Goal: Task Accomplishment & Management: Manage account settings

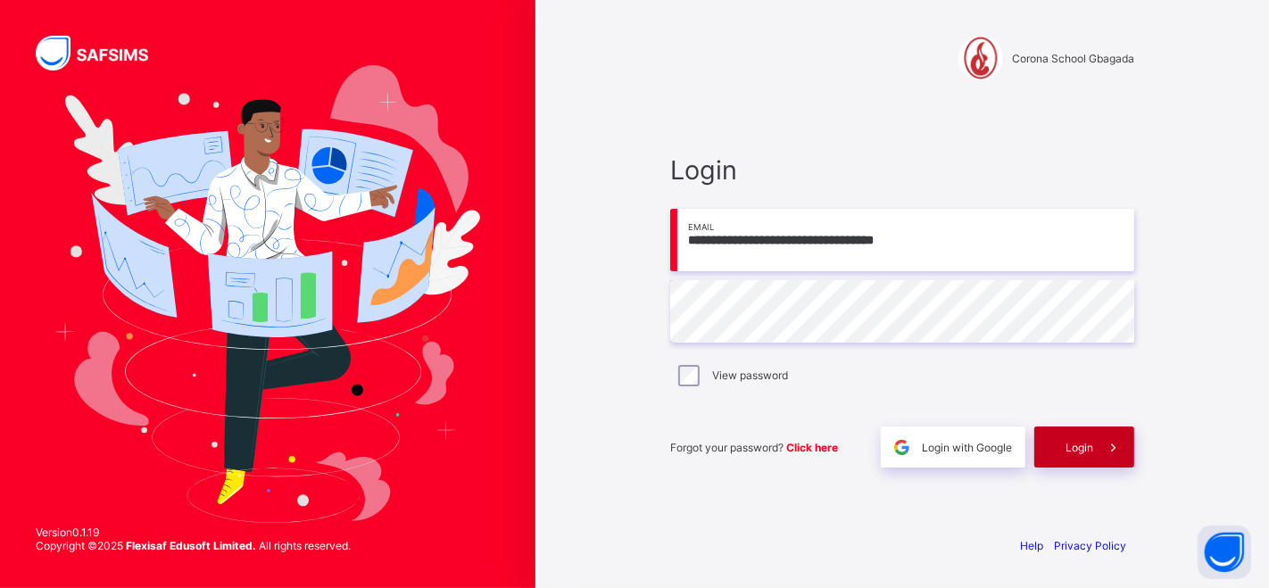
click at [1069, 442] on span "Login" at bounding box center [1080, 447] width 28 height 13
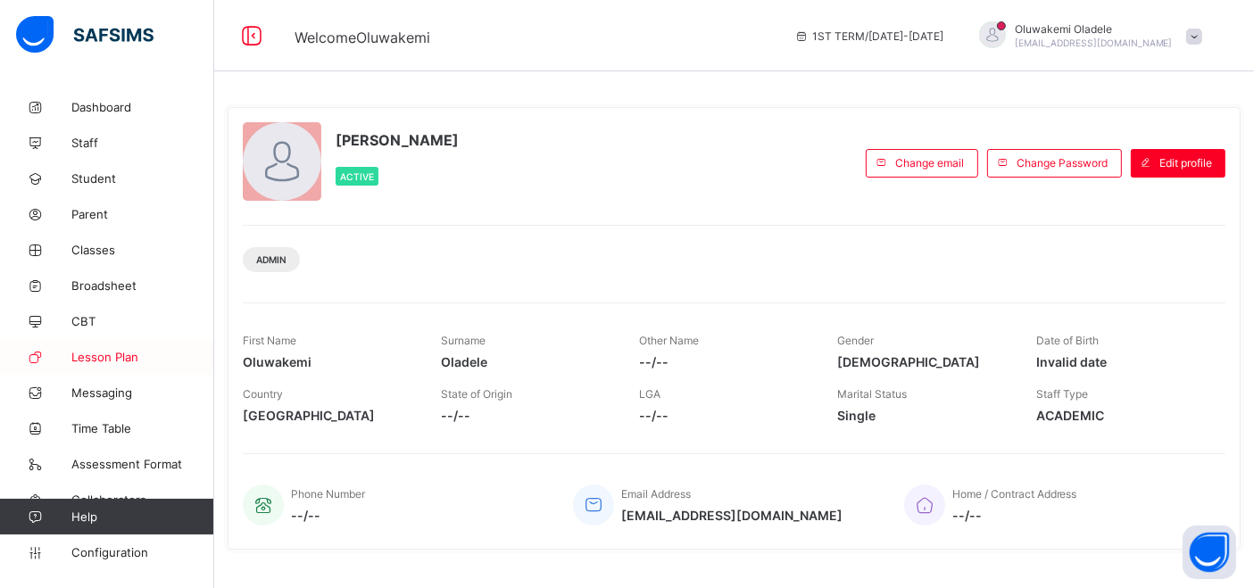
click at [110, 353] on span "Lesson Plan" at bounding box center [142, 357] width 143 height 14
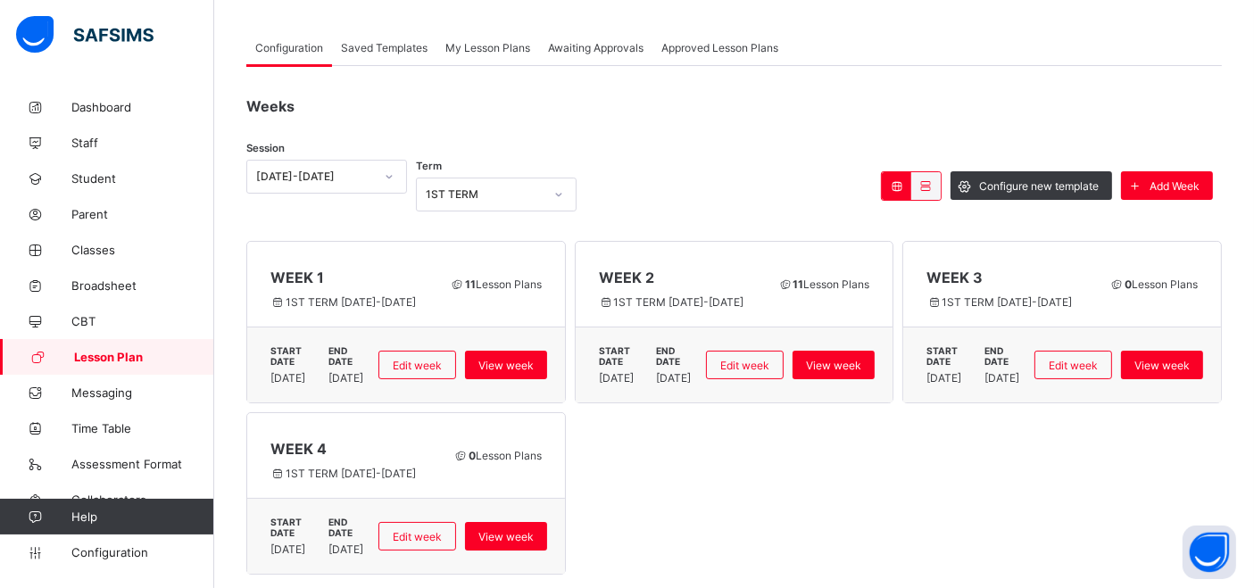
scroll to position [28, 0]
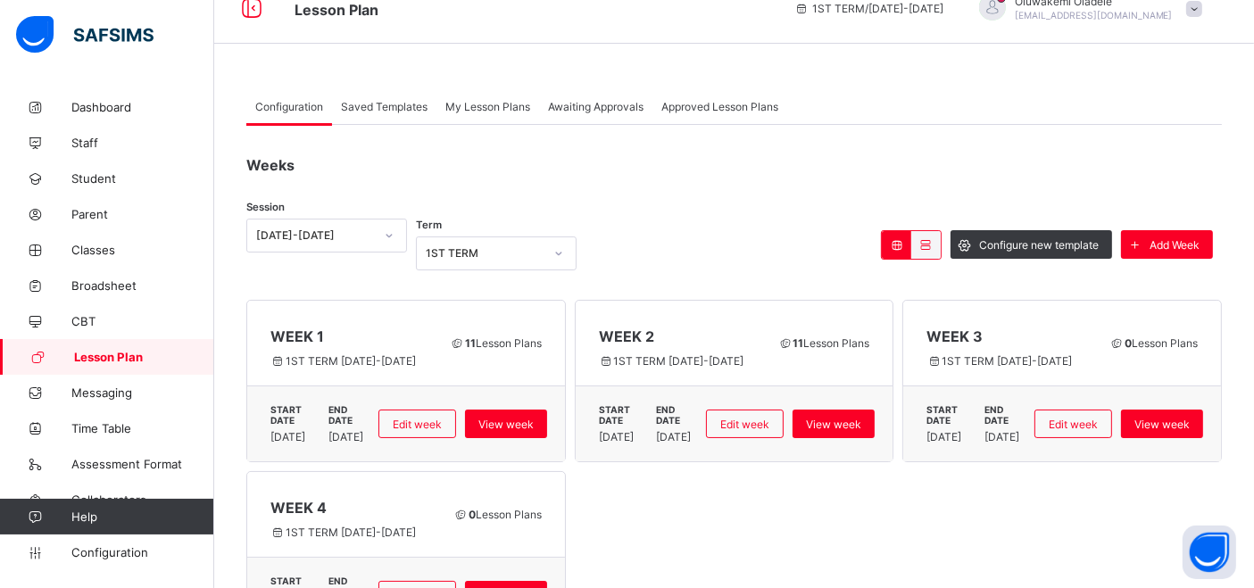
click at [601, 96] on div "Awaiting Approvals" at bounding box center [595, 106] width 113 height 36
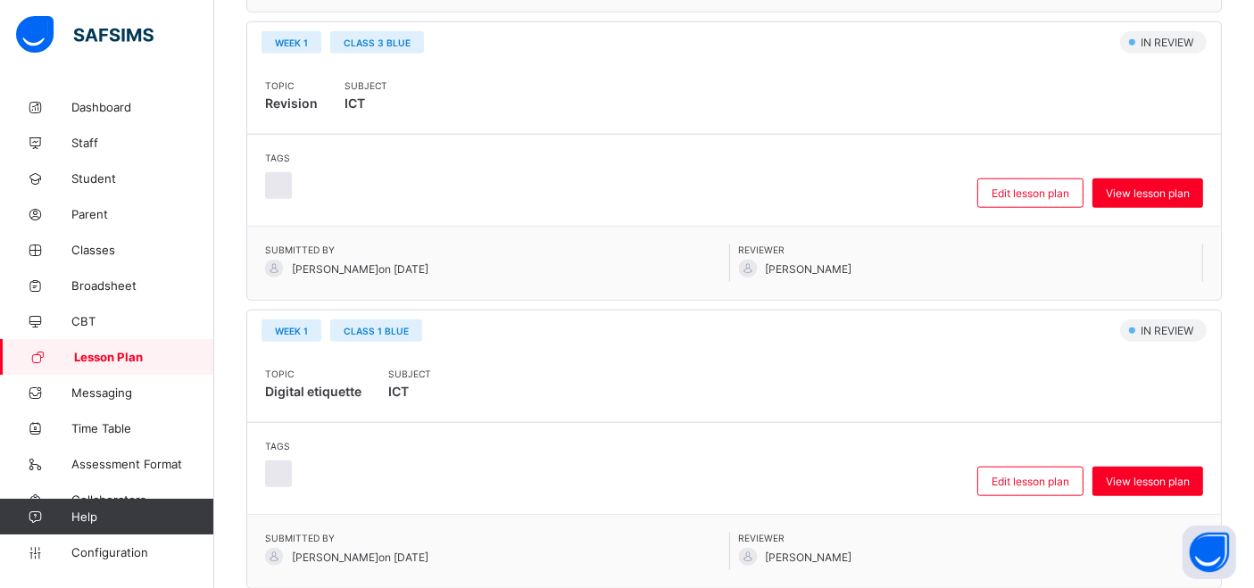
scroll to position [2758, 0]
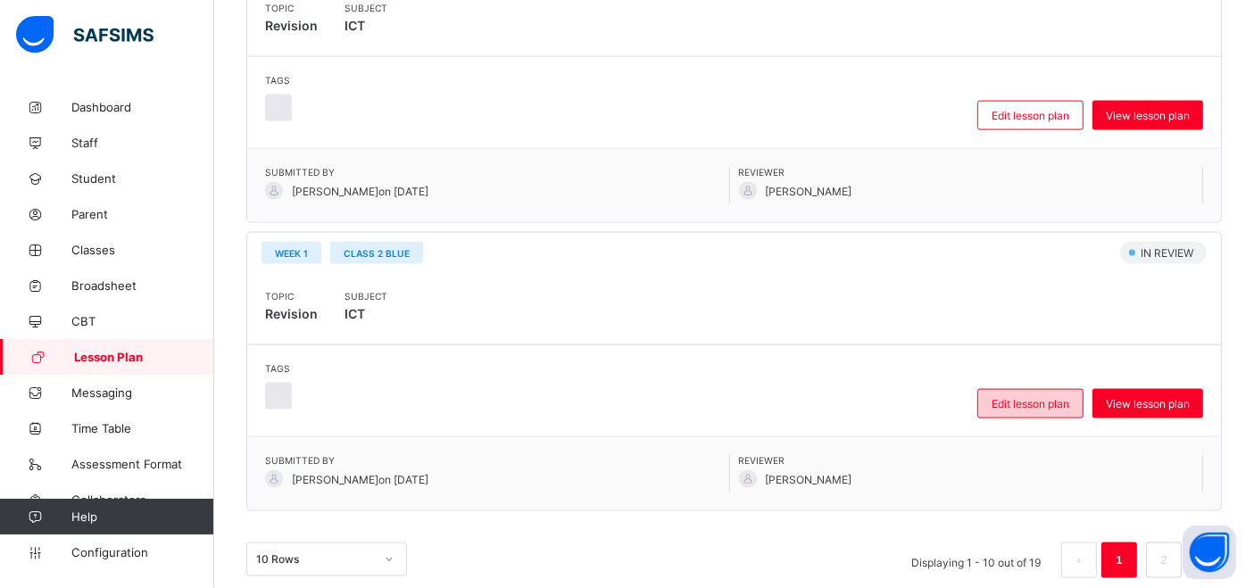
click at [1019, 397] on span "Edit lesson plan" at bounding box center [1030, 403] width 78 height 13
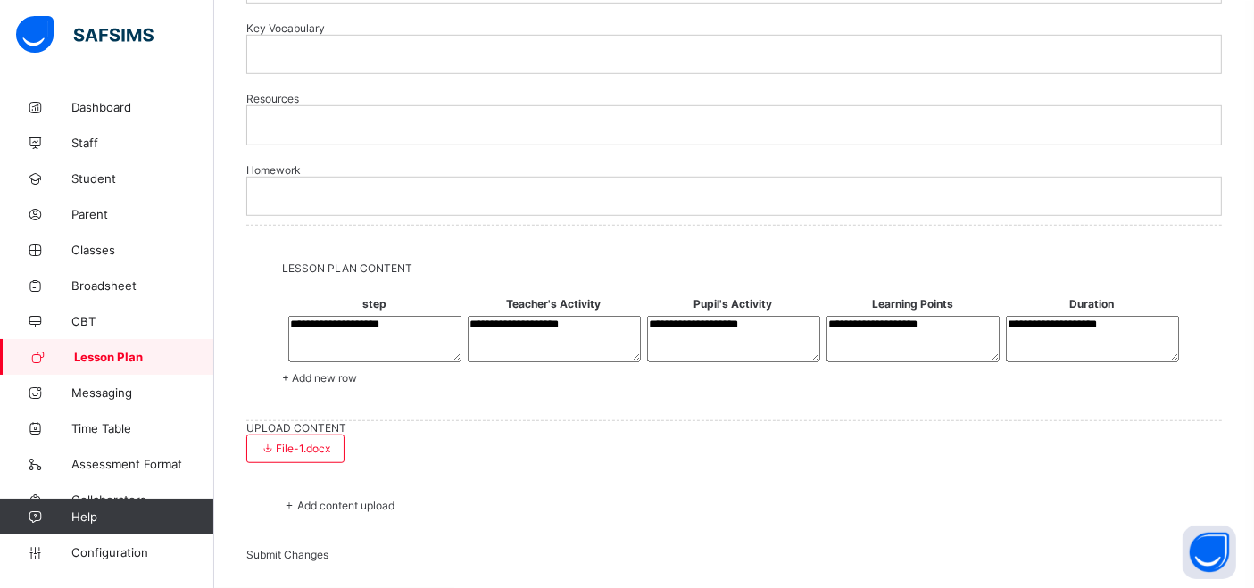
scroll to position [1787, 0]
click at [339, 435] on div "File-1.docx" at bounding box center [295, 449] width 98 height 29
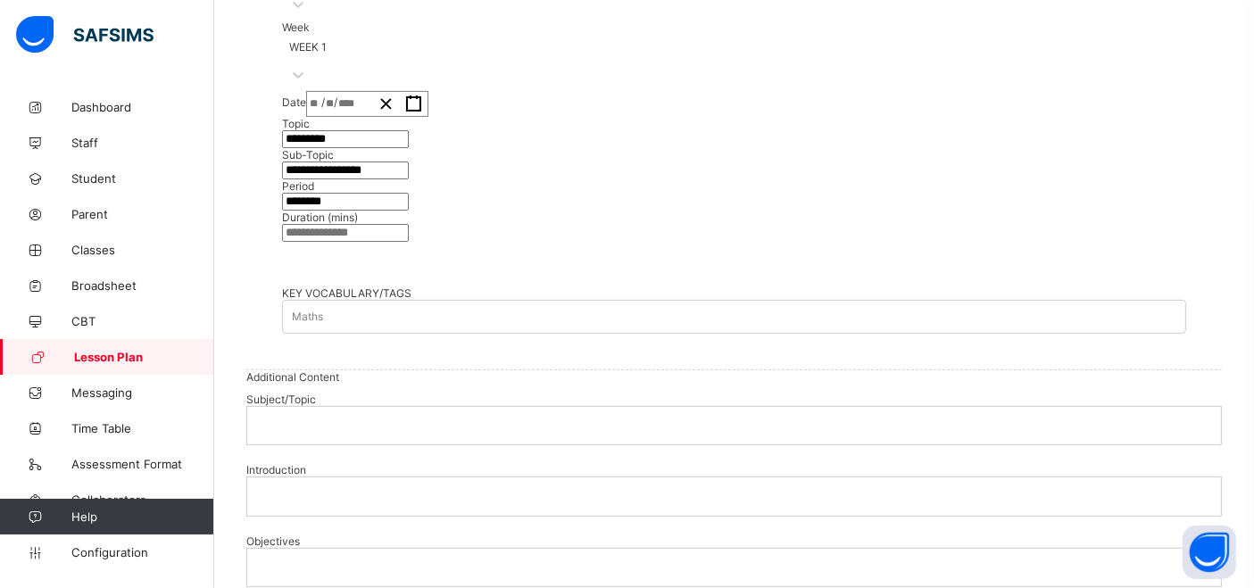
scroll to position [0, 0]
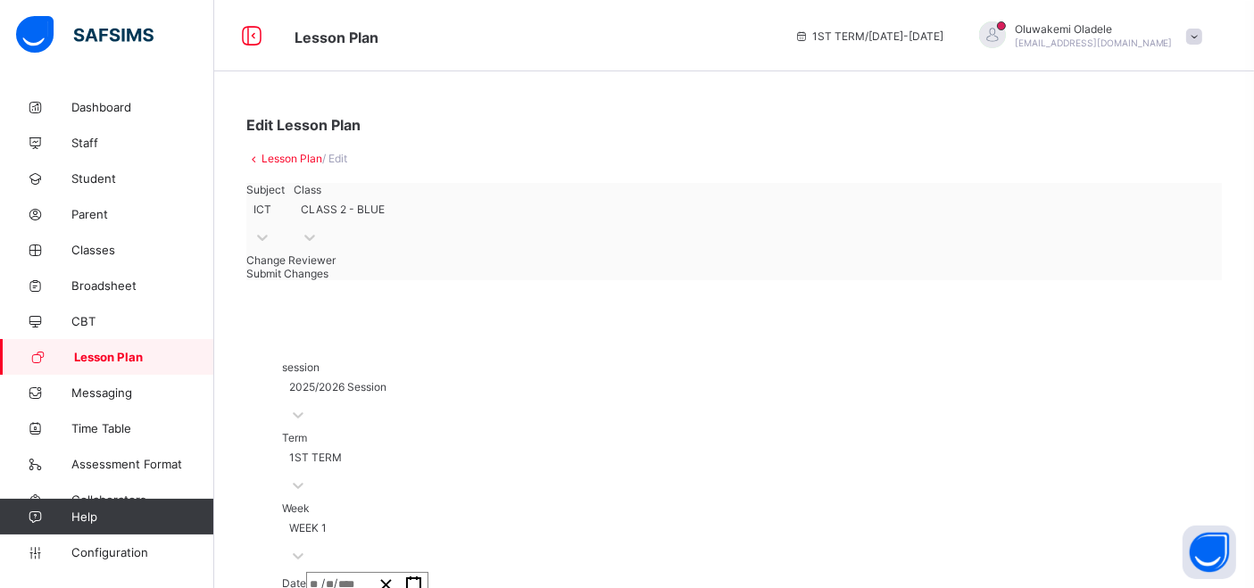
click at [87, 366] on link "Lesson Plan" at bounding box center [107, 357] width 214 height 36
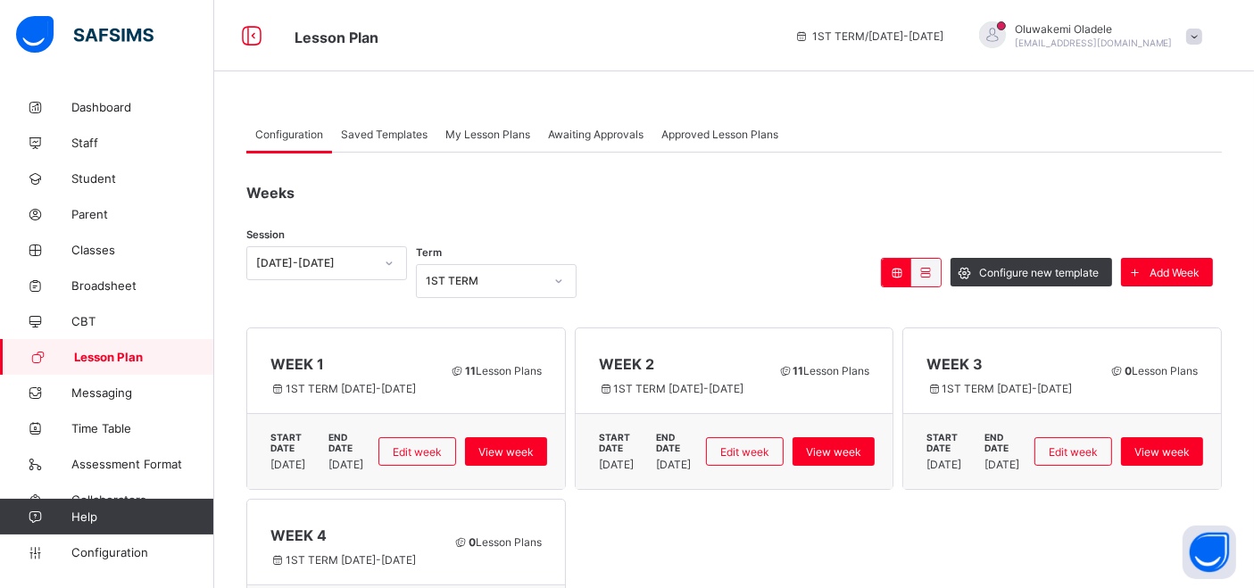
click at [568, 131] on span "Awaiting Approvals" at bounding box center [595, 134] width 95 height 13
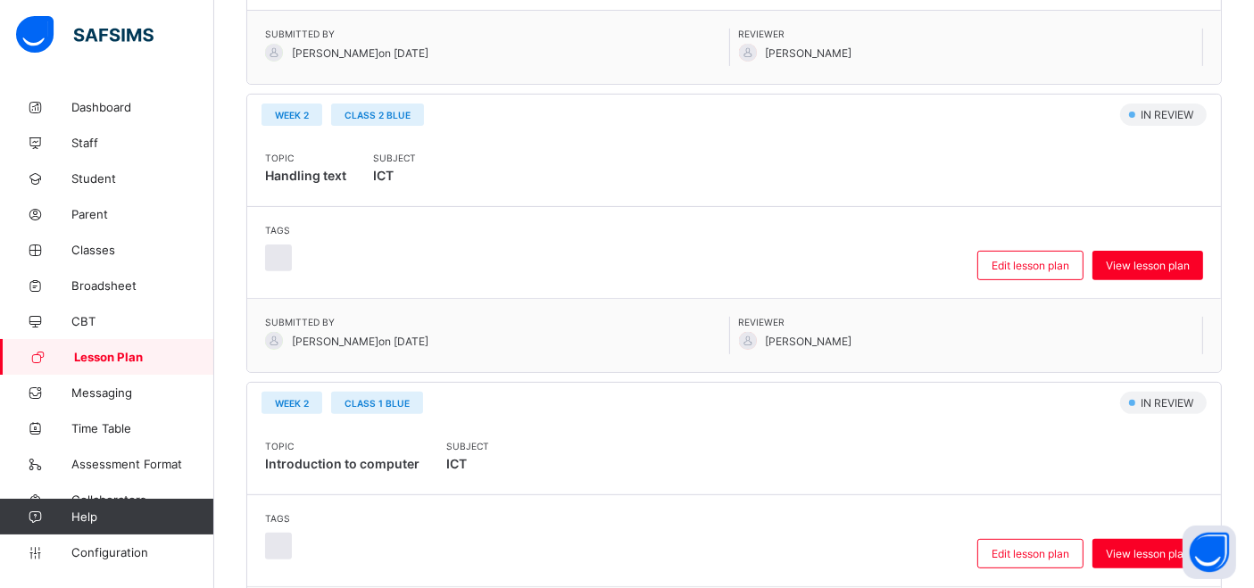
scroll to position [598, 0]
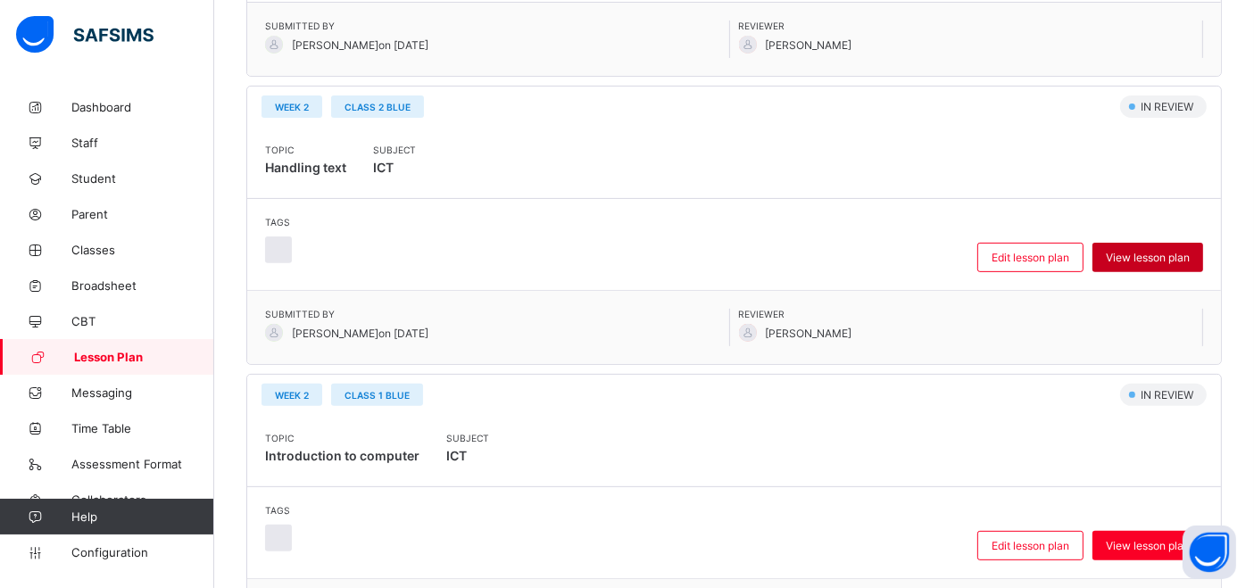
click at [1163, 251] on span "View lesson plan" at bounding box center [1148, 257] width 84 height 13
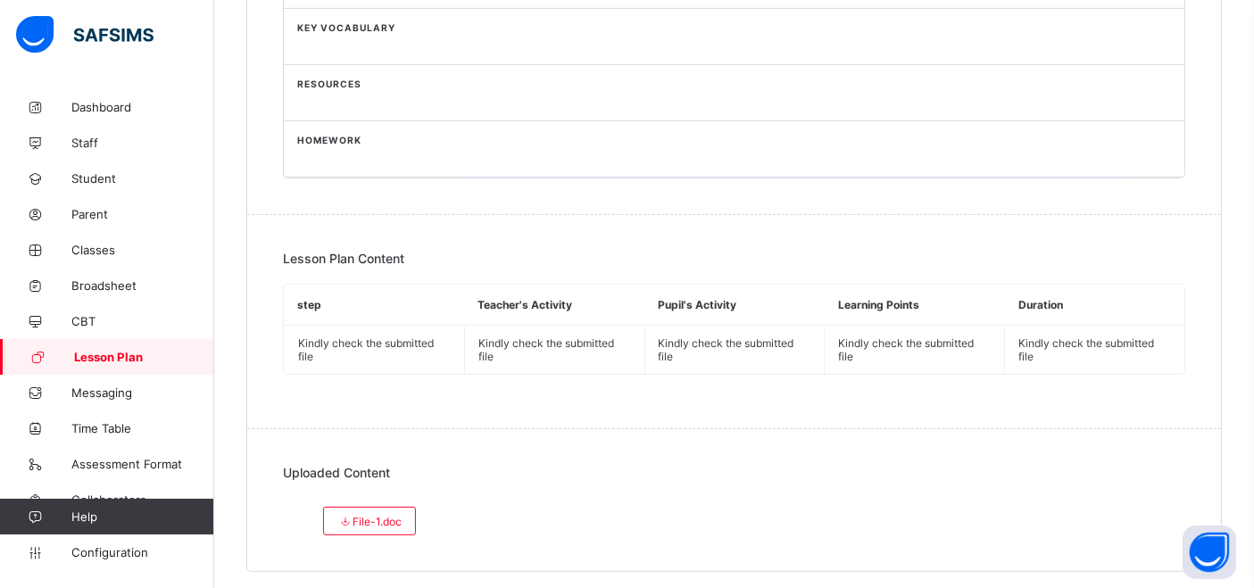
scroll to position [835, 0]
click at [372, 513] on span "File-1.doc" at bounding box center [369, 519] width 64 height 13
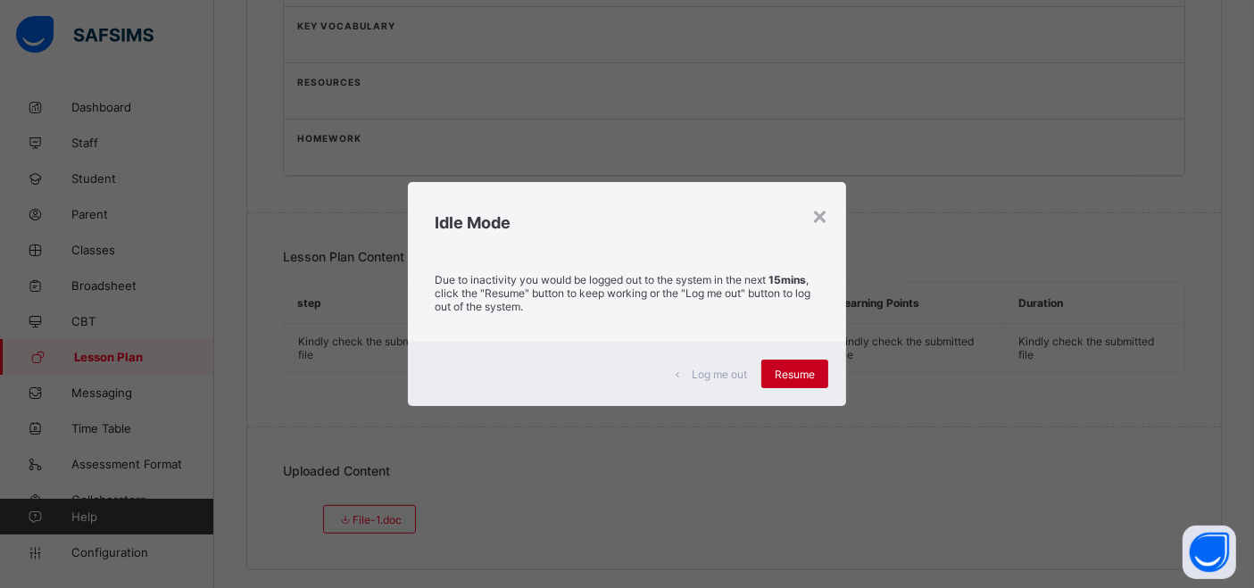
click at [795, 373] on span "Resume" at bounding box center [795, 374] width 40 height 13
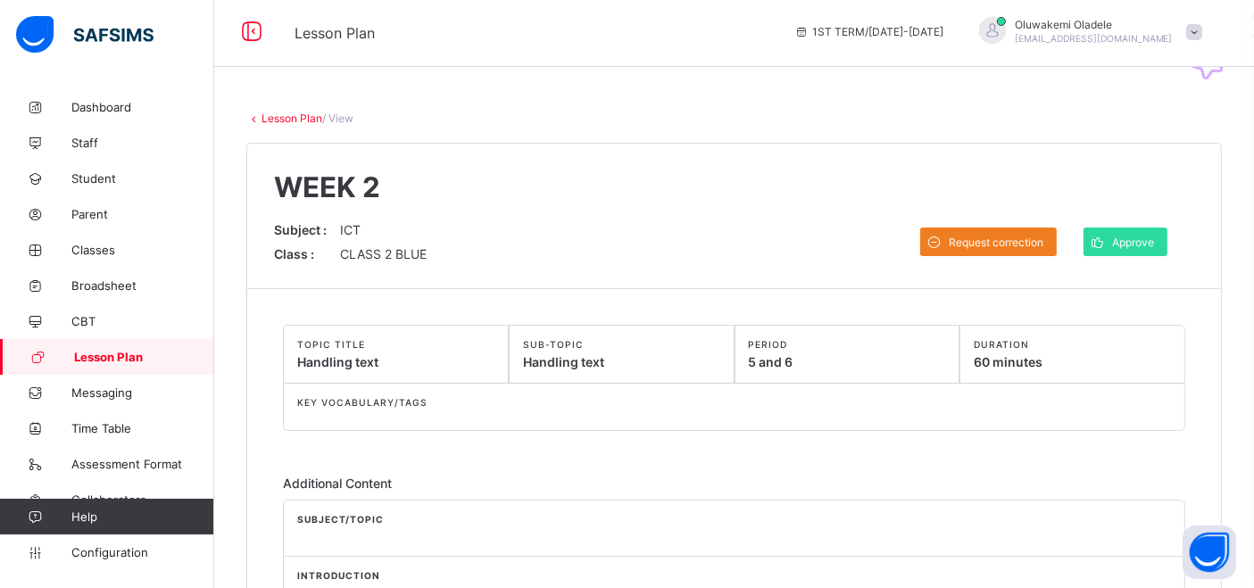
scroll to position [0, 0]
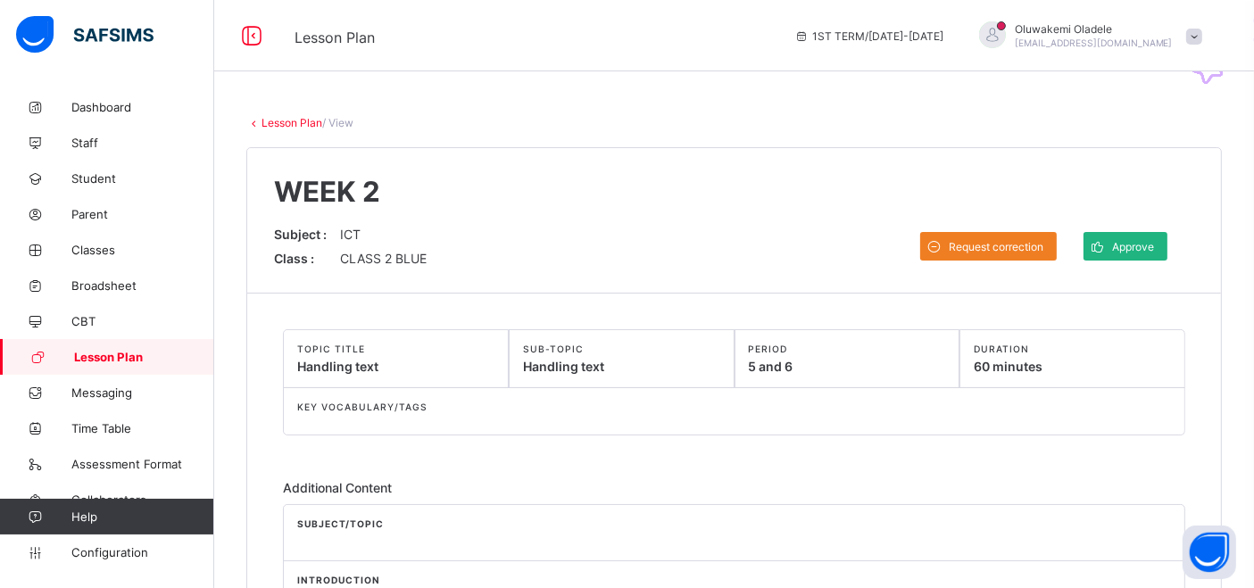
click at [1134, 248] on span "Approve" at bounding box center [1133, 246] width 42 height 13
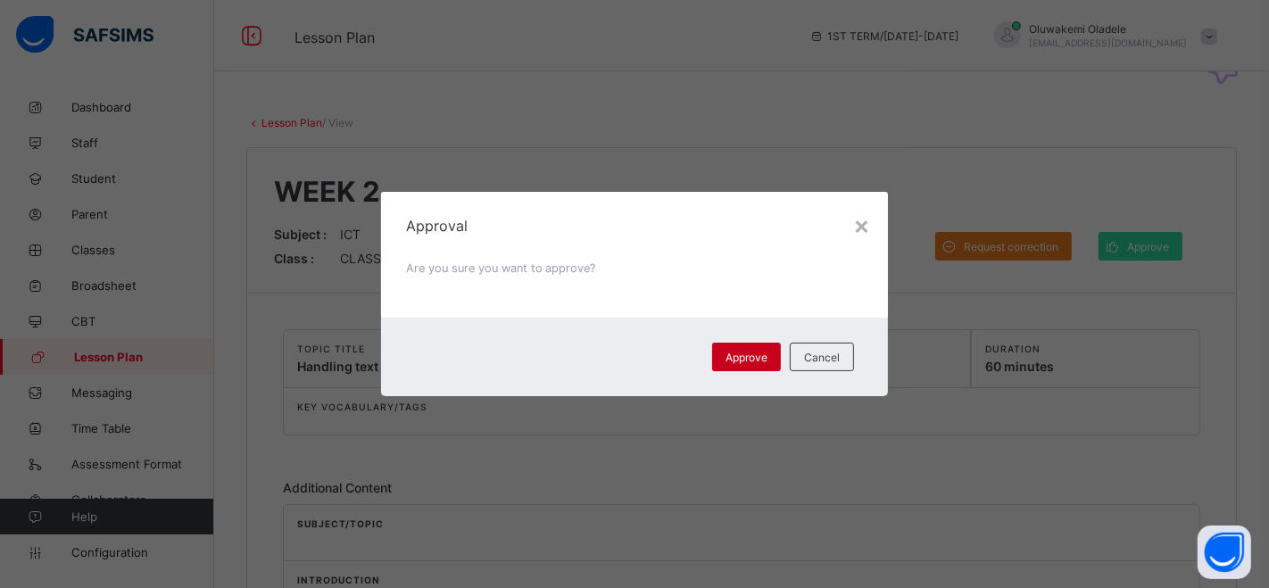
click at [721, 353] on div "Approve" at bounding box center [746, 357] width 69 height 29
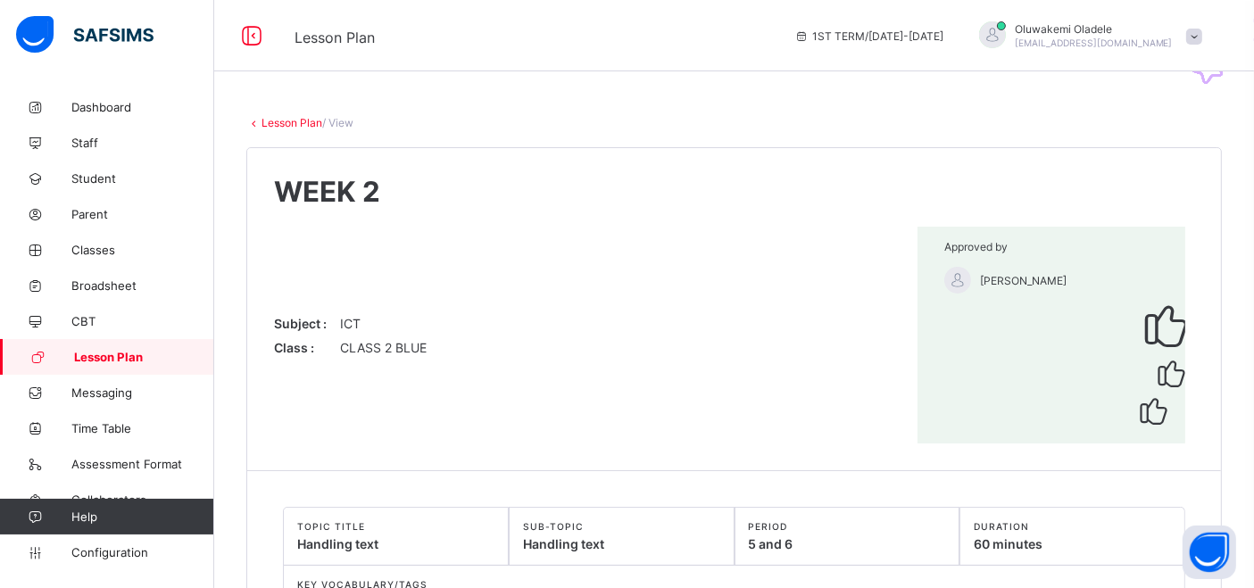
click at [283, 127] on link "Lesson Plan" at bounding box center [291, 122] width 61 height 13
